Goal: Task Accomplishment & Management: Use online tool/utility

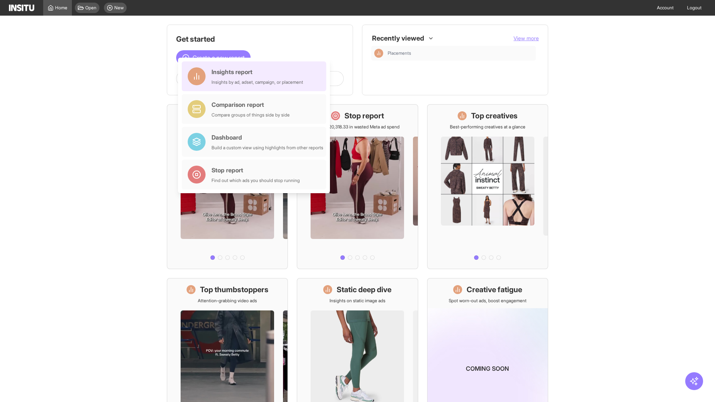
click at [256, 76] on div "Insights report Insights by ad, adset, campaign, or placement" at bounding box center [257, 76] width 92 height 18
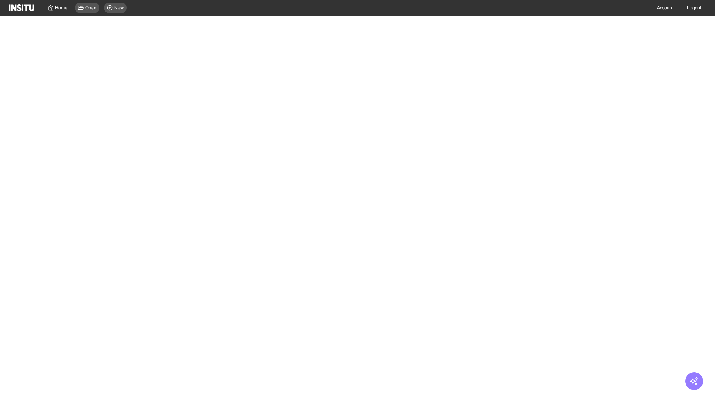
select select "**"
